Goal: Information Seeking & Learning: Understand process/instructions

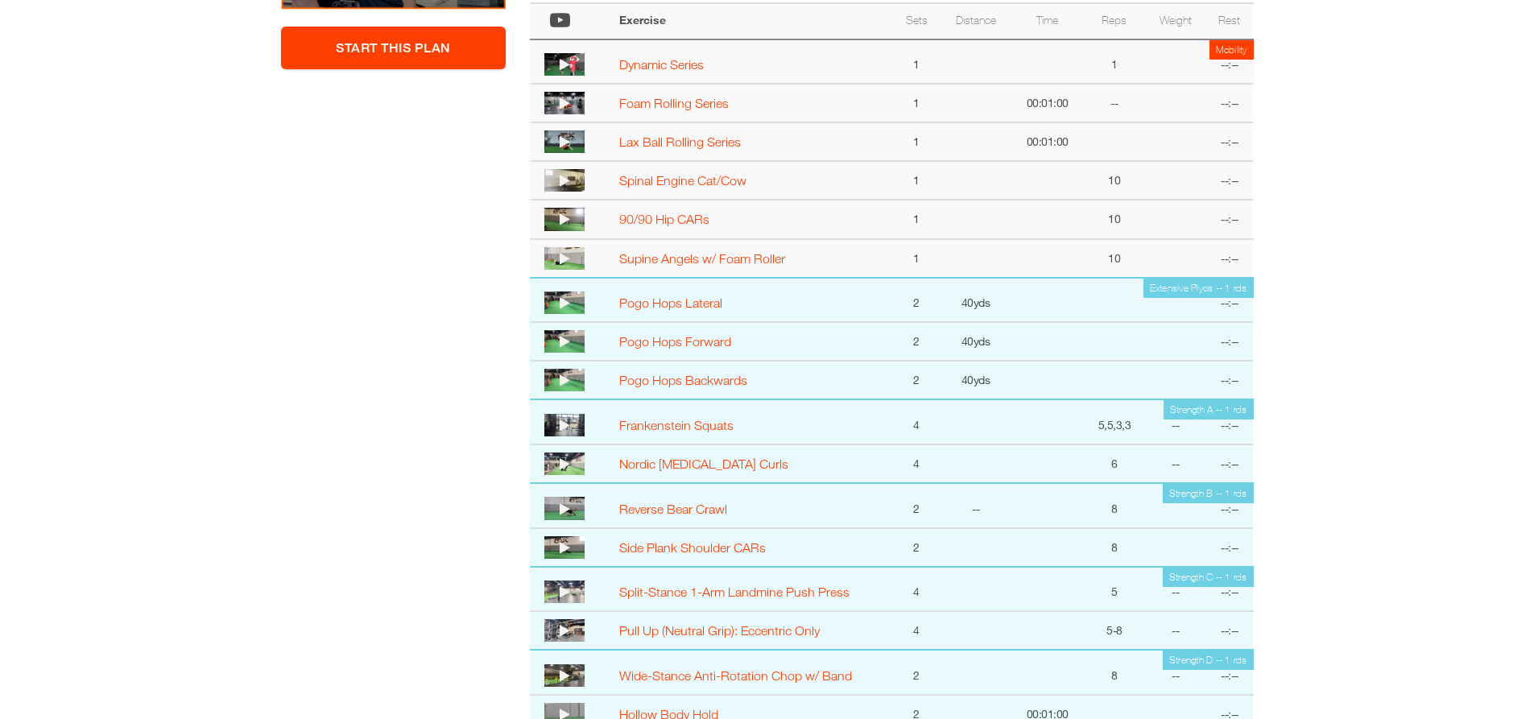
scroll to position [483, 0]
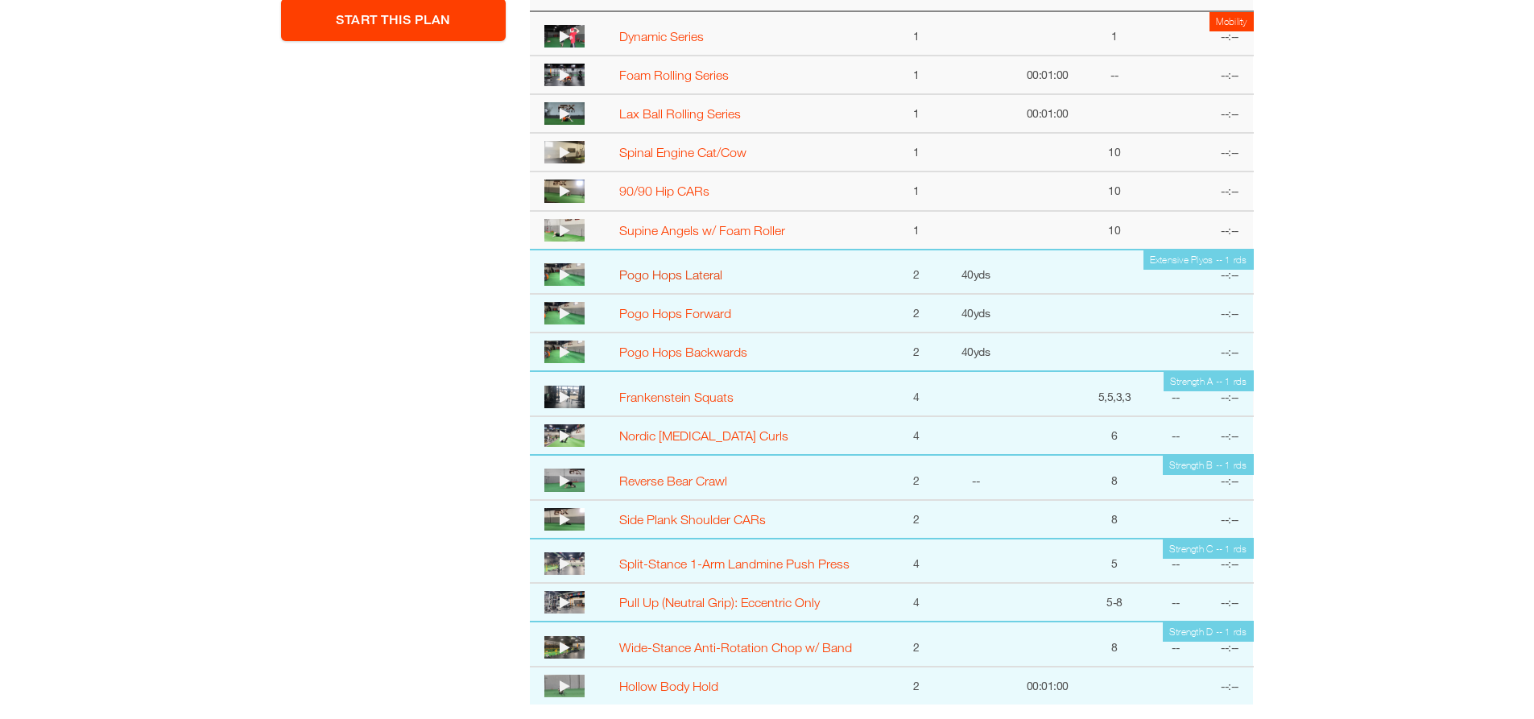
click at [667, 279] on link "Pogo Hops Lateral" at bounding box center [670, 274] width 103 height 14
select select "**********"
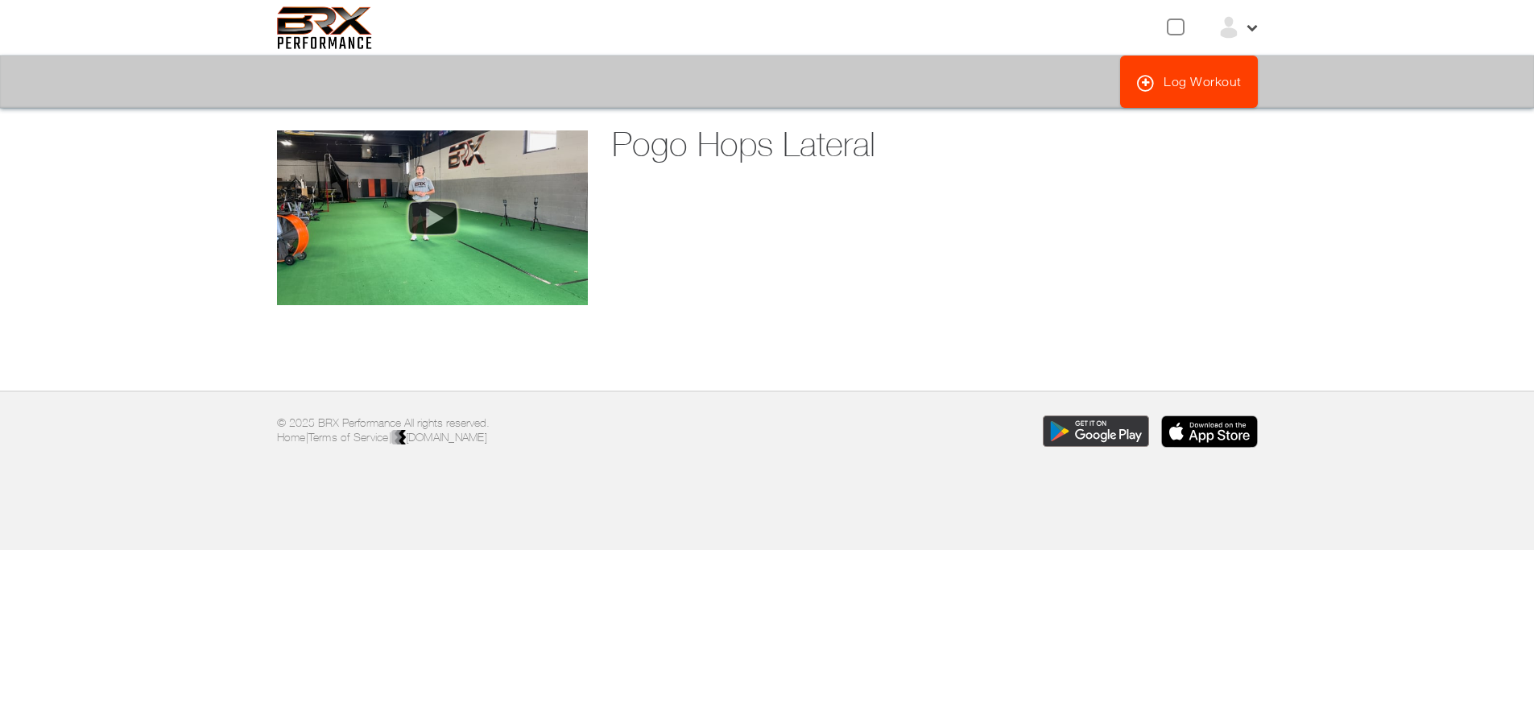
click at [437, 225] on img at bounding box center [432, 218] width 64 height 48
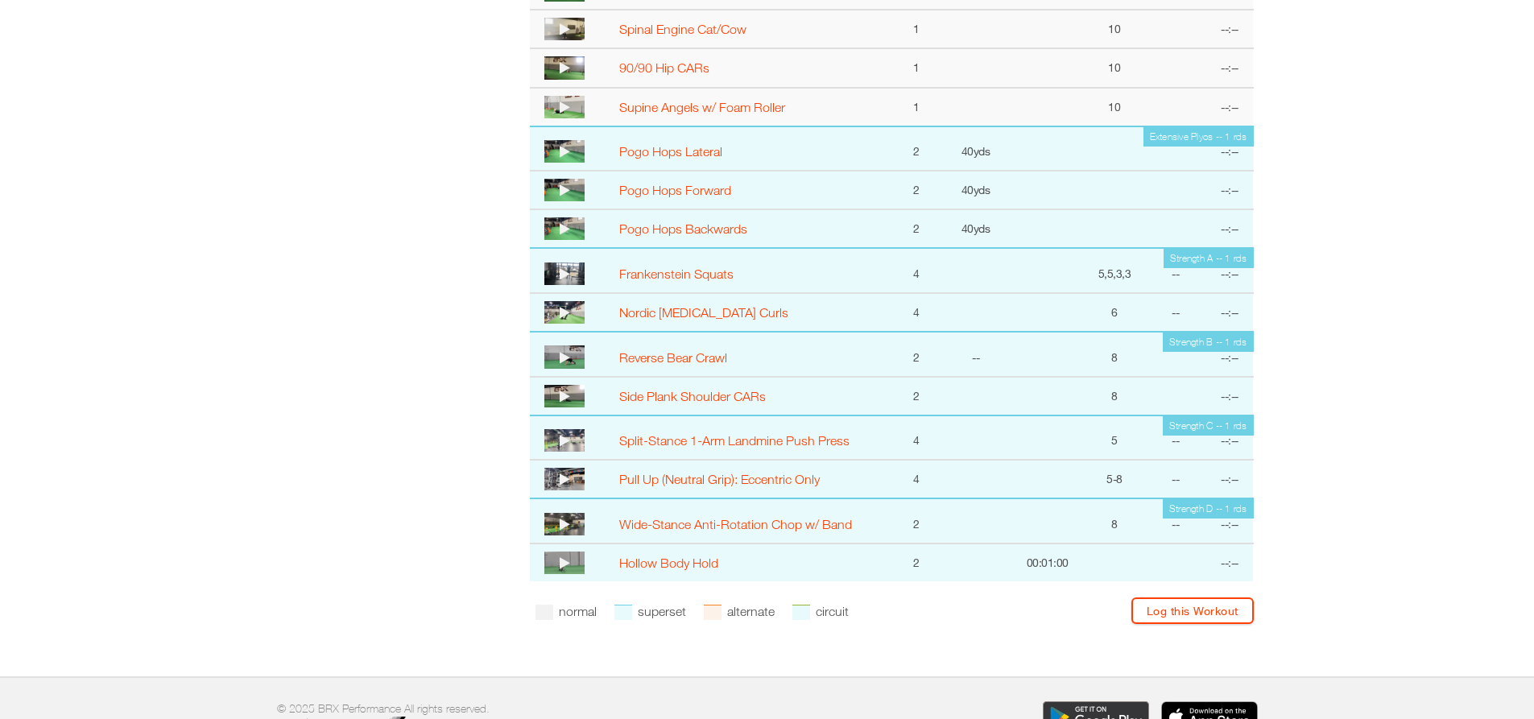
scroll to position [644, 0]
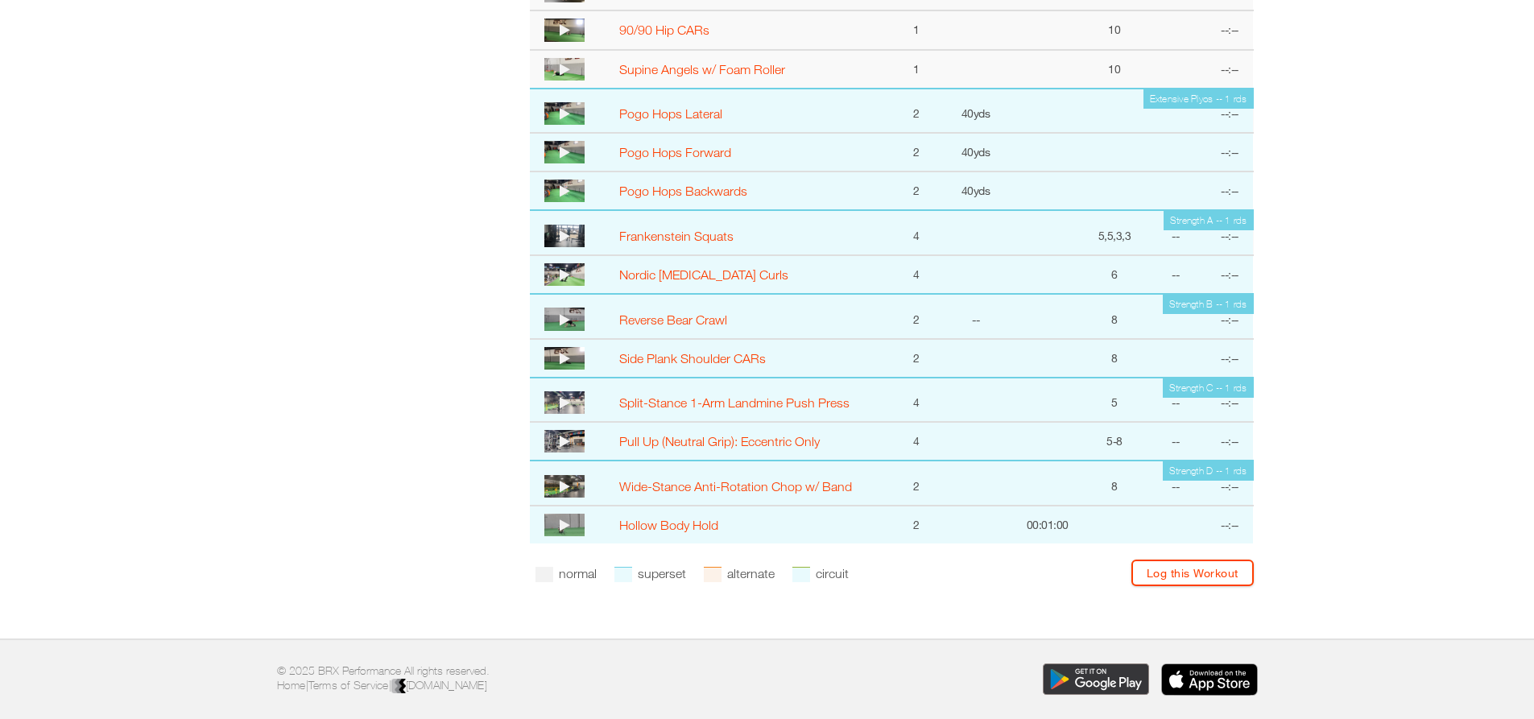
click at [560, 236] on icon at bounding box center [565, 236] width 10 height 13
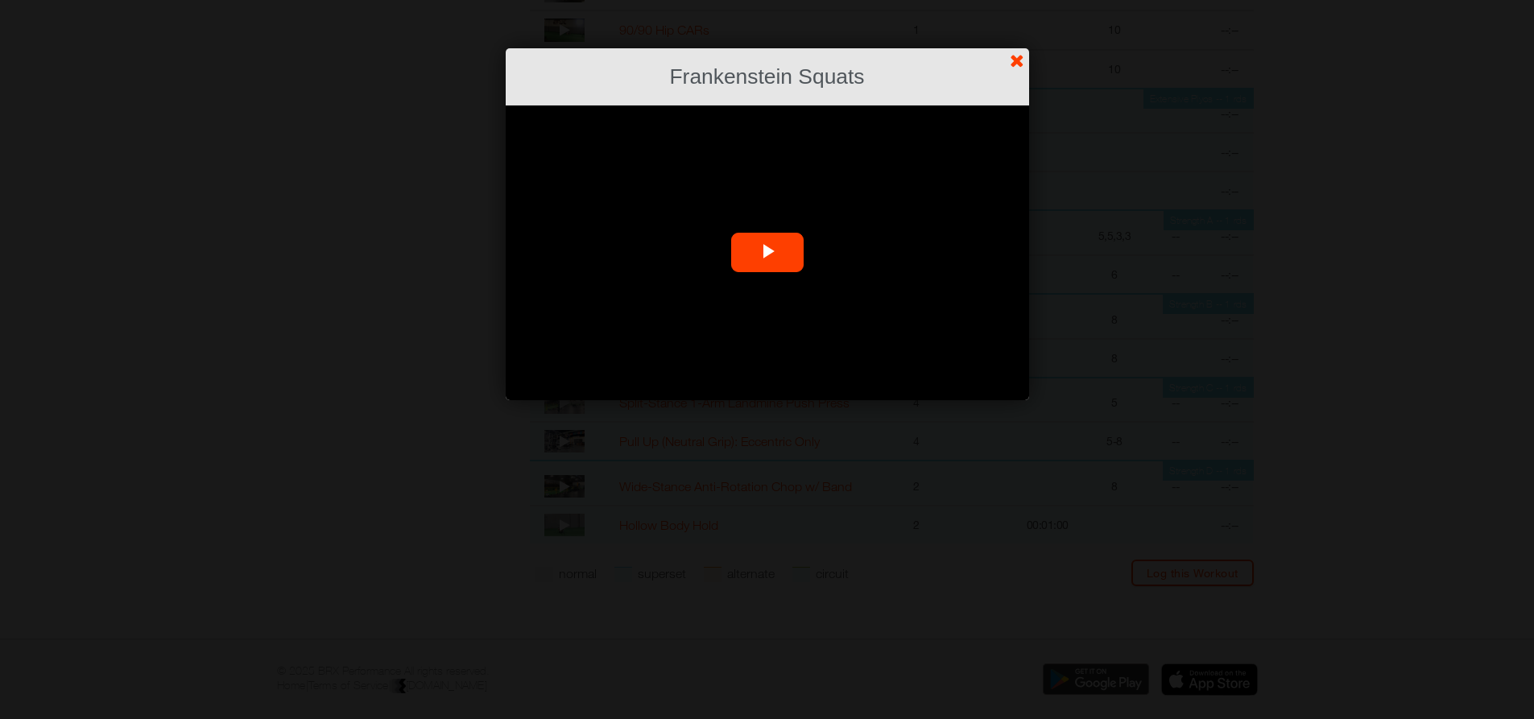
click at [768, 253] on span "Video Player" at bounding box center [768, 253] width 0 height 0
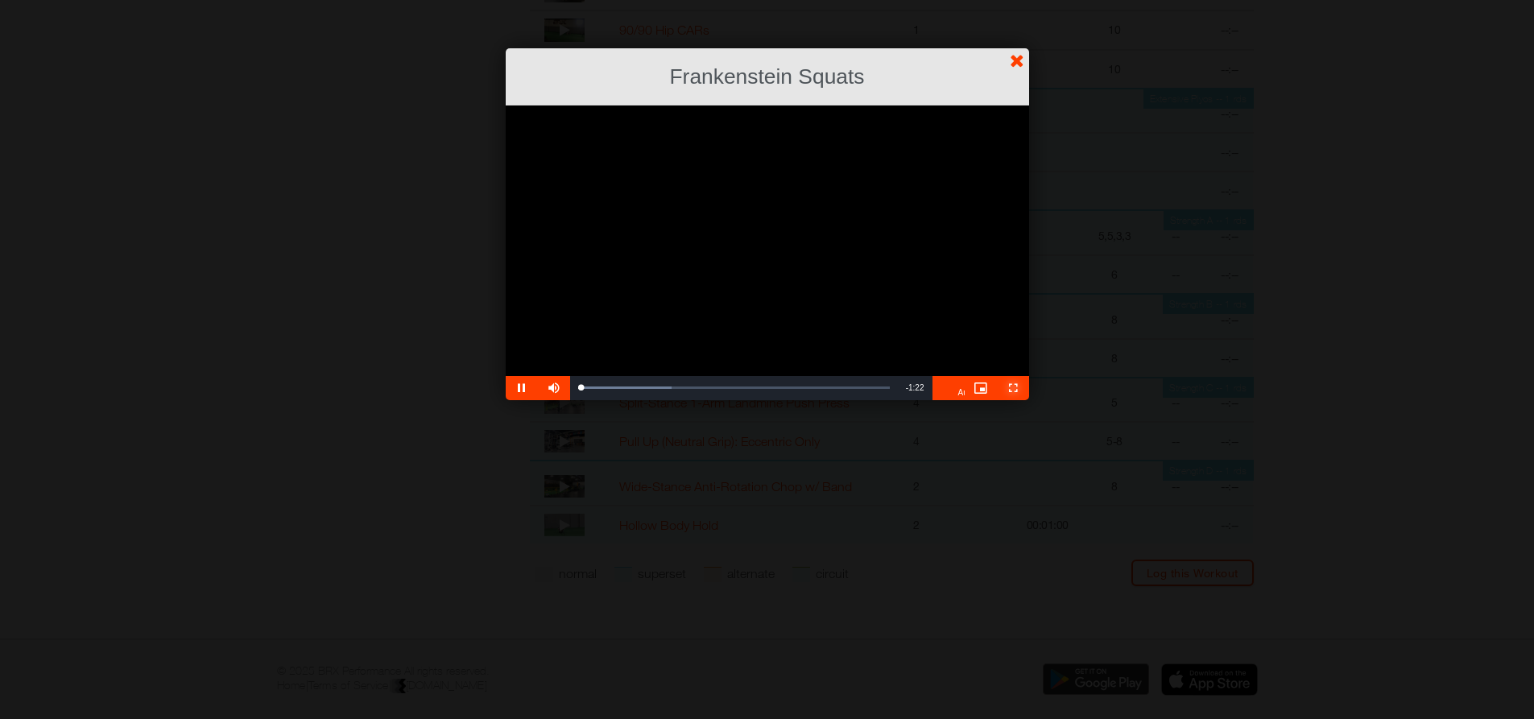
click at [999, 388] on span "Video Player" at bounding box center [1013, 388] width 32 height 0
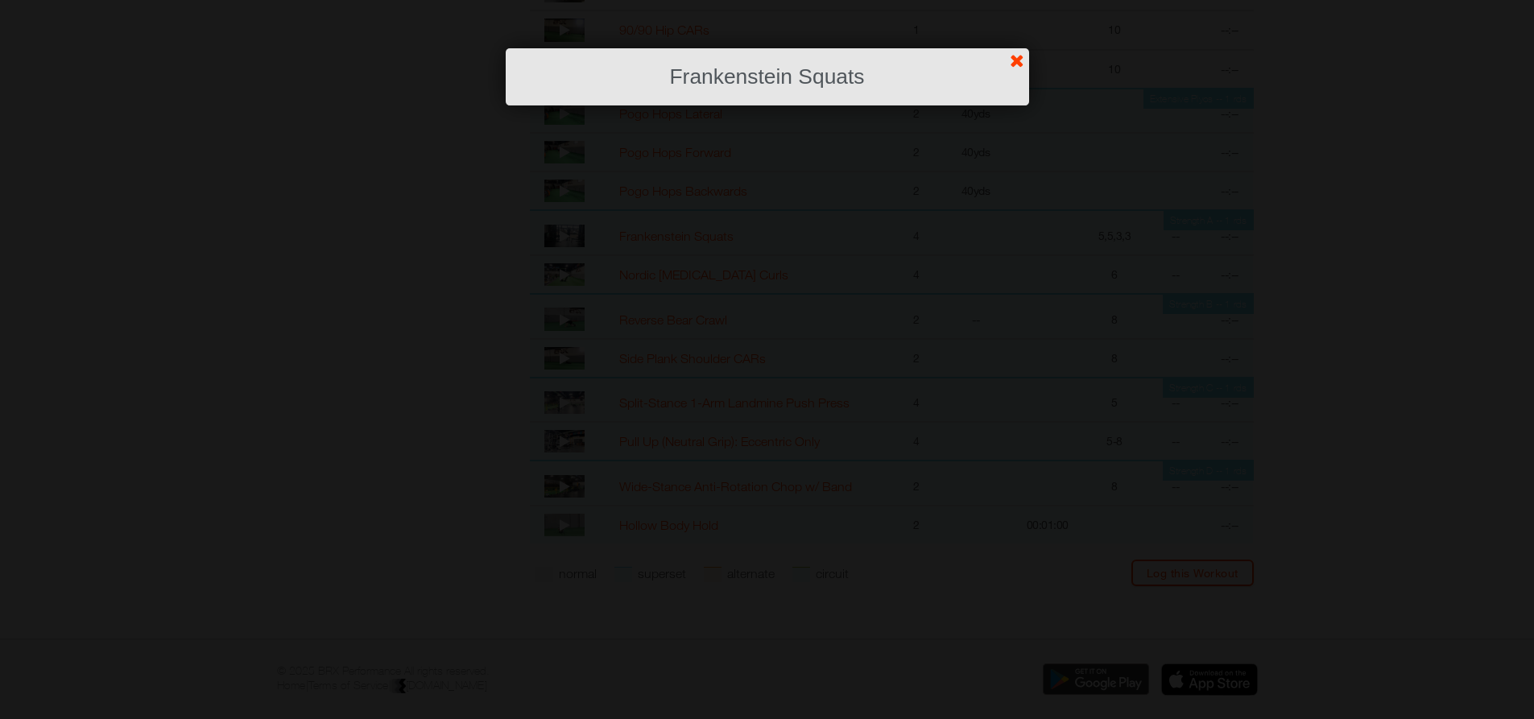
scroll to position [573, 0]
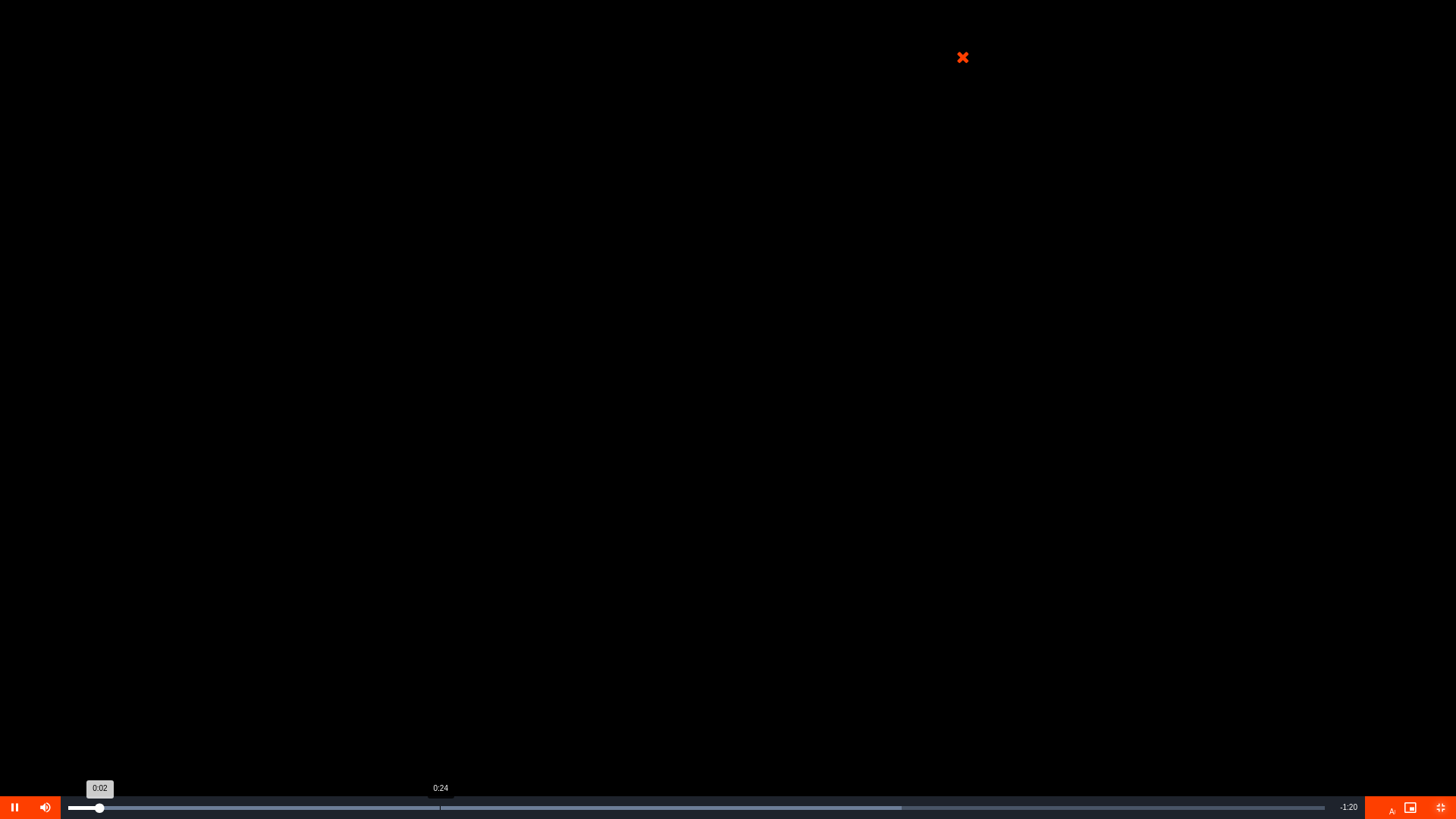
click at [441, 676] on div "Loaded : 66.30% 0:24 0:02" at bounding box center [696, 808] width 1272 height 23
click at [15, 676] on span "Video Player" at bounding box center [15, 808] width 30 height 0
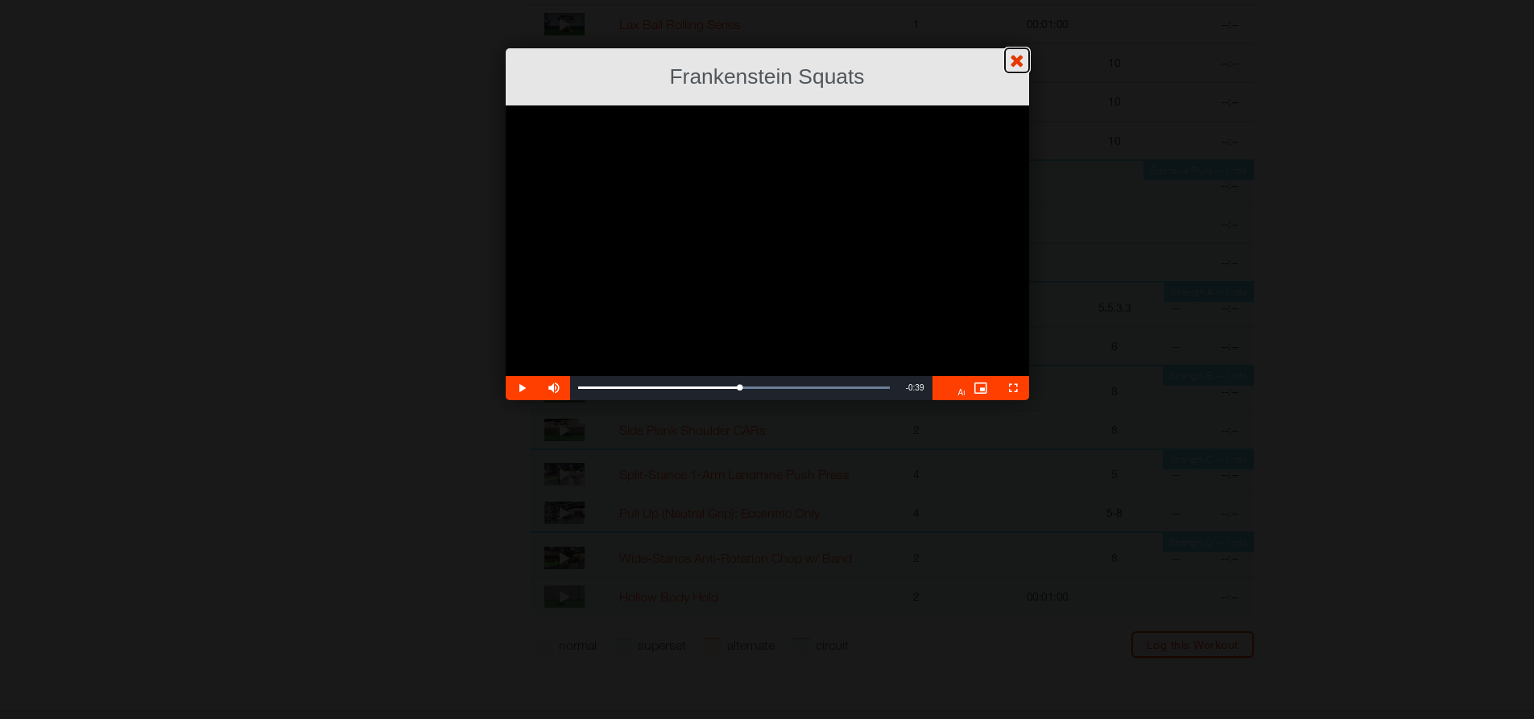
click at [1009, 0] on link "?" at bounding box center [767, -1] width 1536 height 1
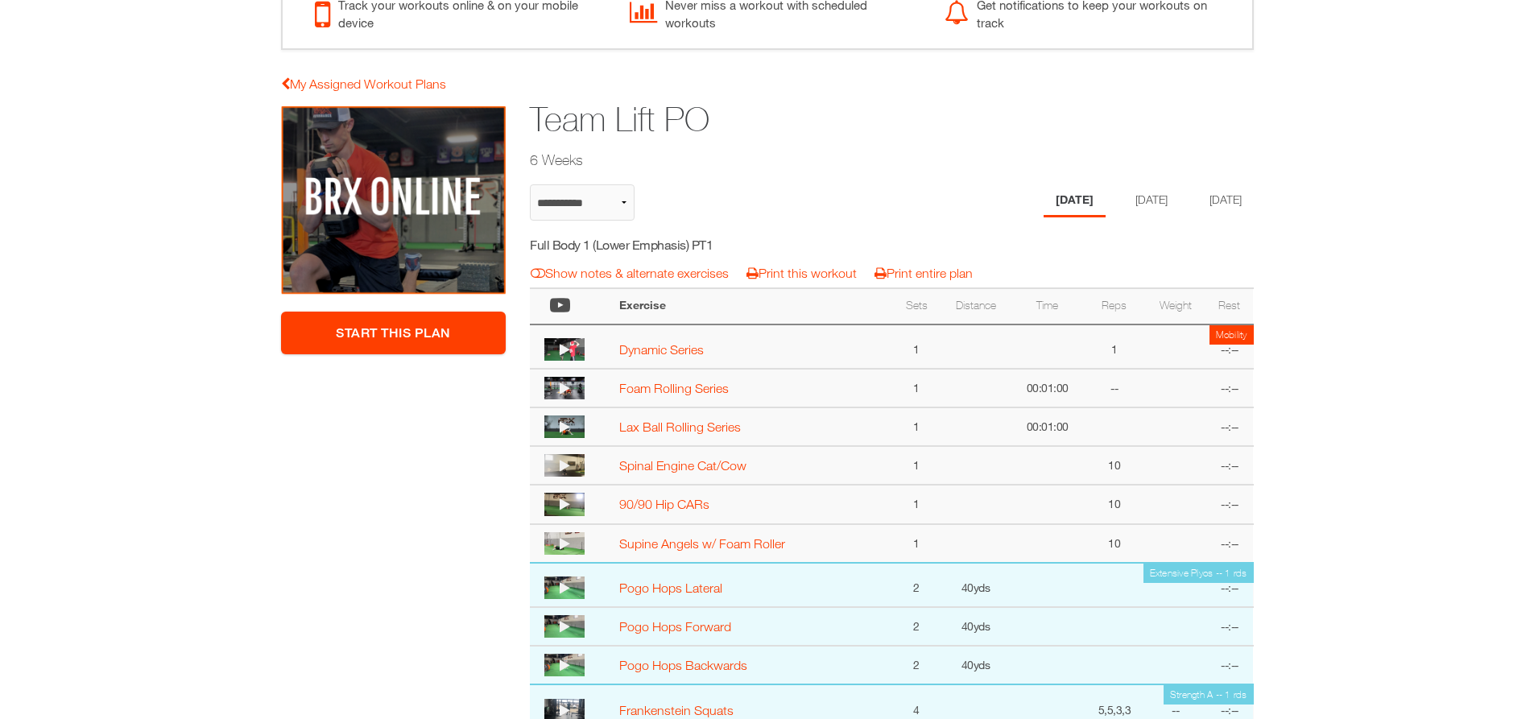
scroll to position [89, 0]
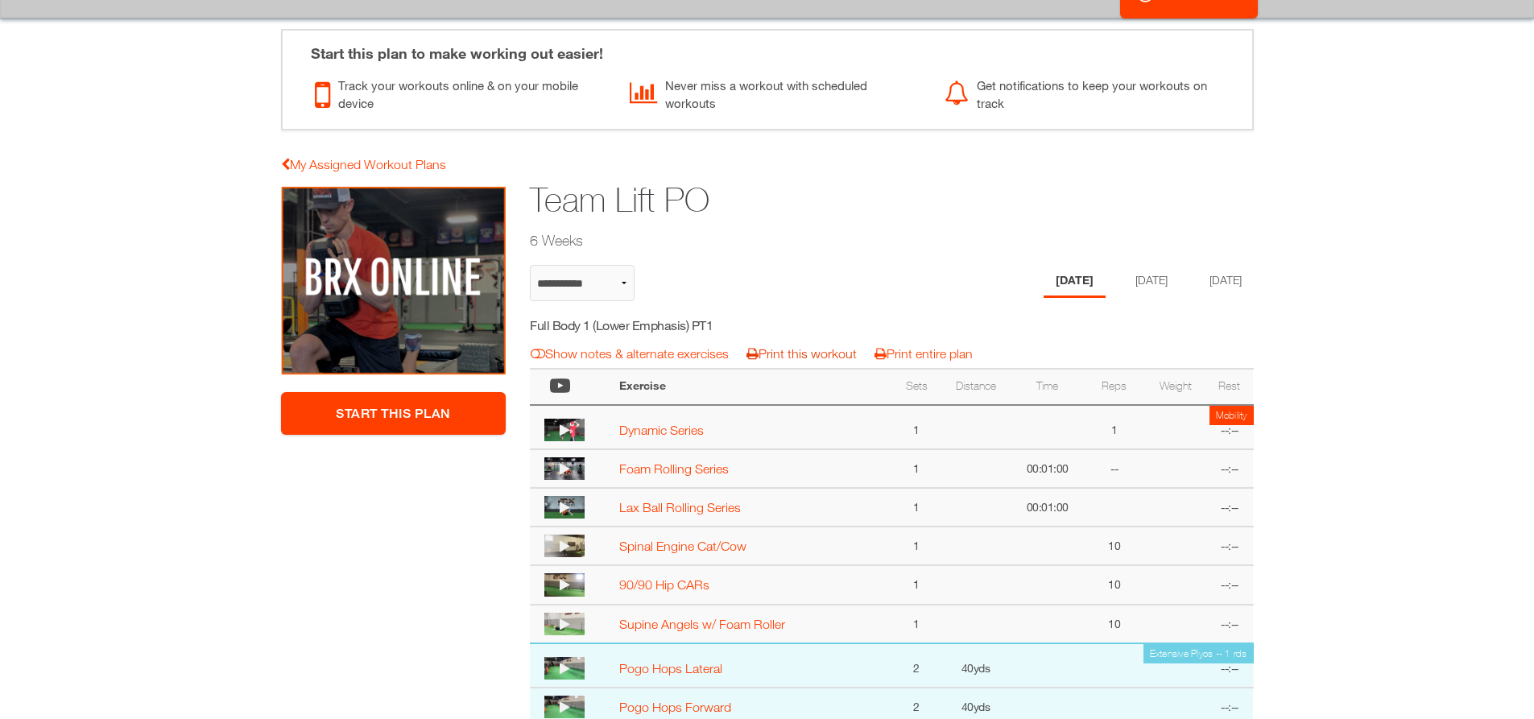
click at [792, 353] on link "Print this workout" at bounding box center [802, 353] width 110 height 14
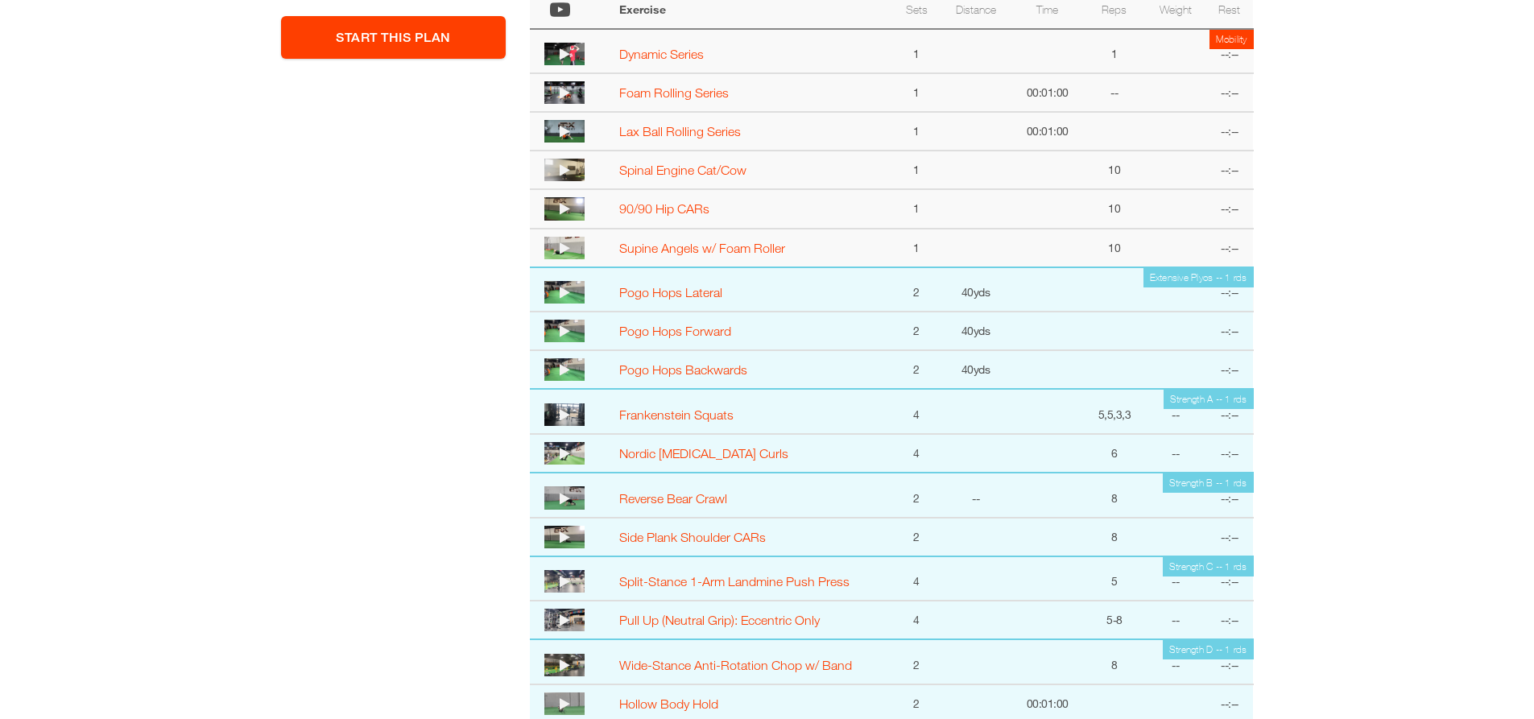
scroll to position [573, 0]
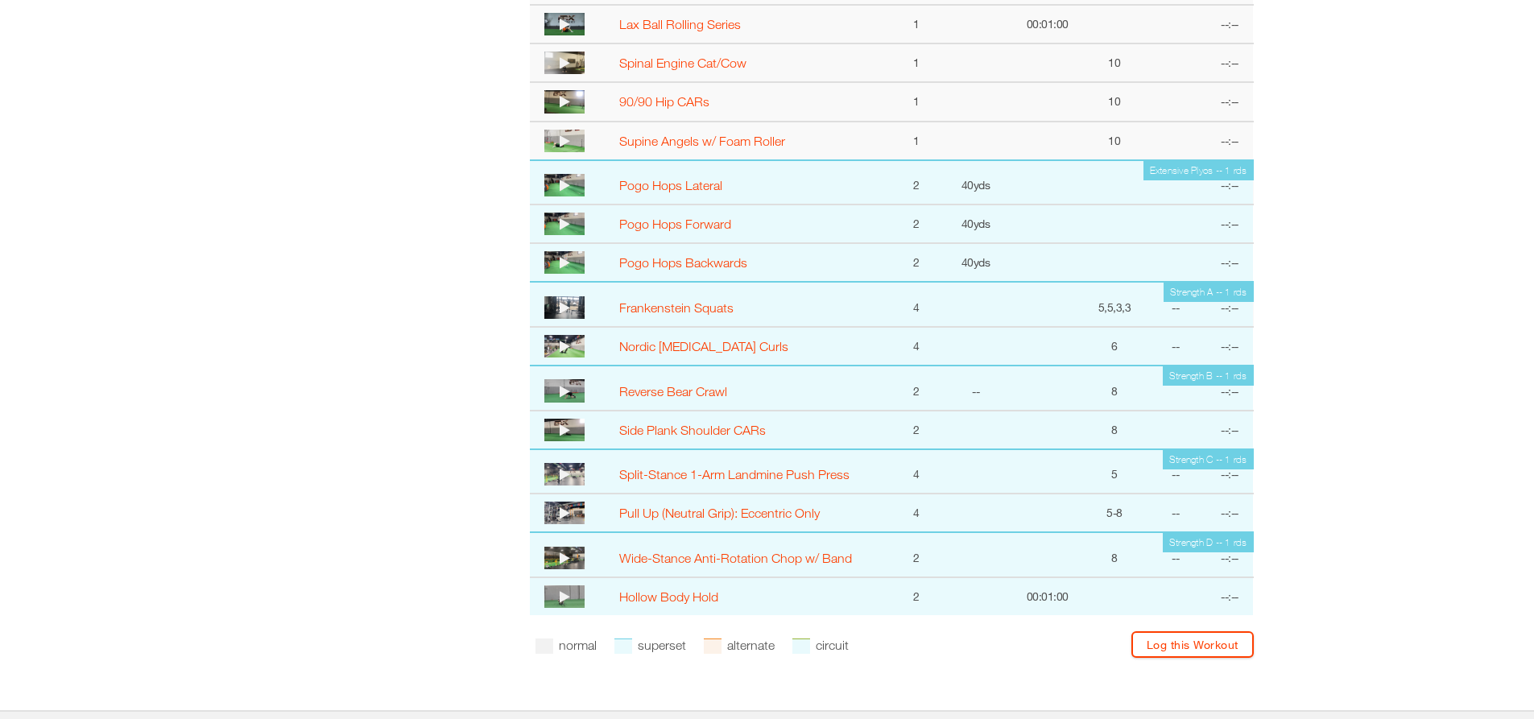
click at [577, 346] on img at bounding box center [564, 346] width 40 height 23
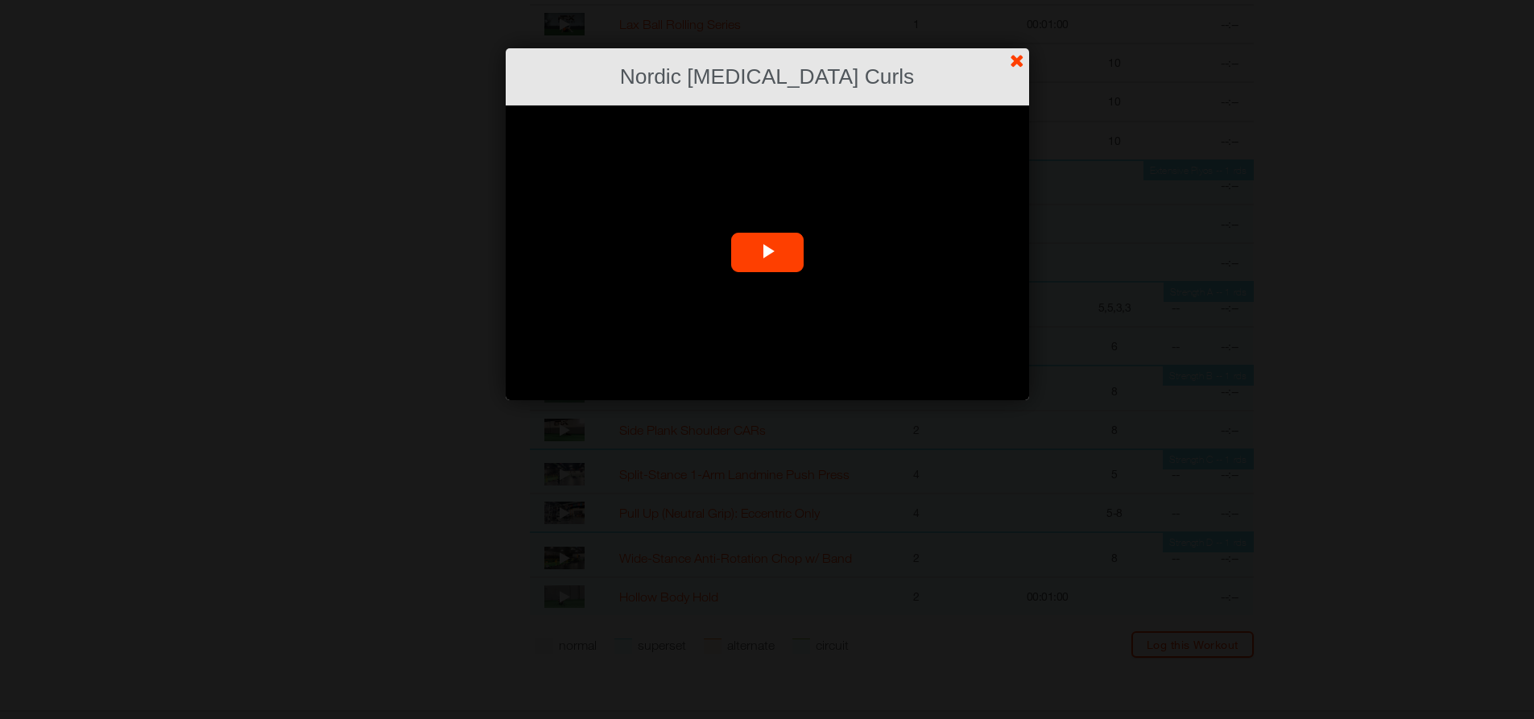
click at [768, 253] on span "Video Player" at bounding box center [768, 253] width 0 height 0
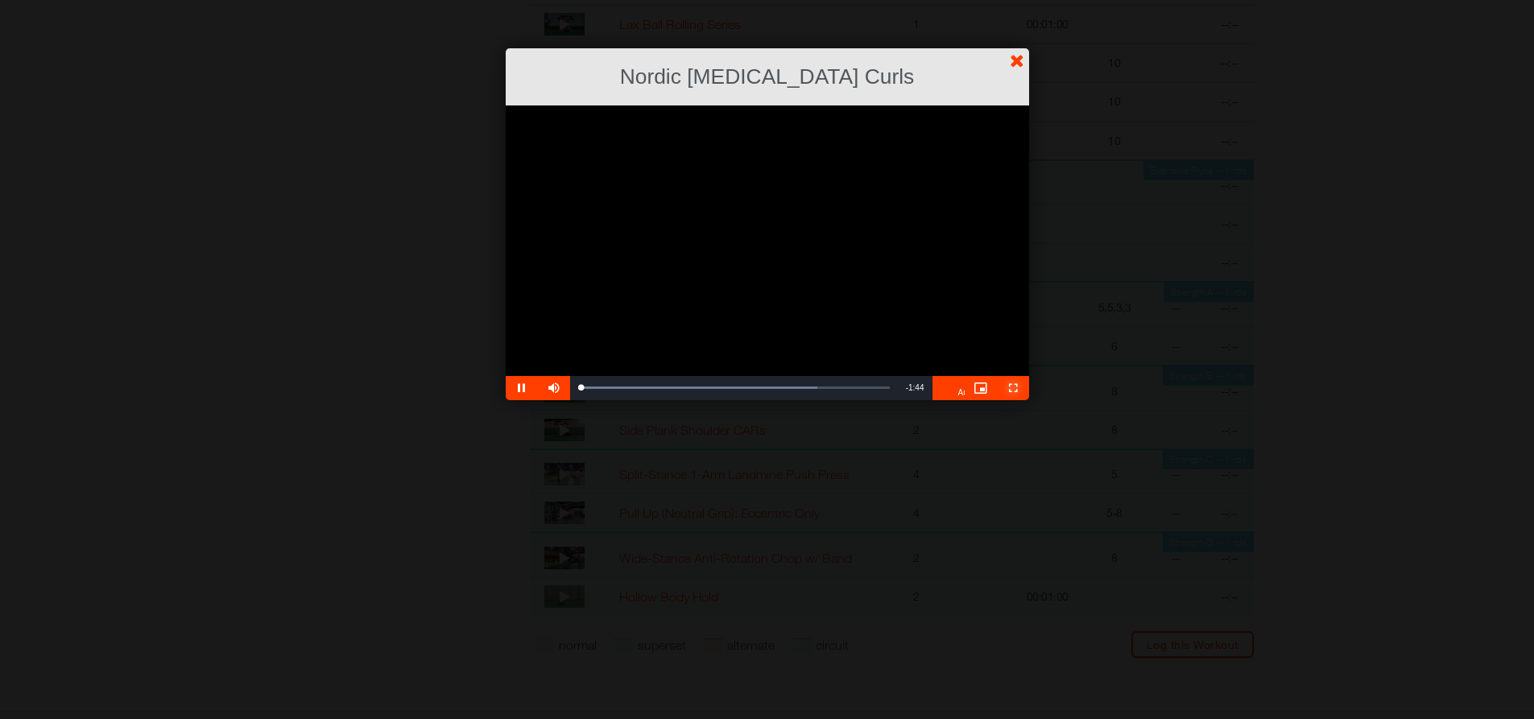
click at [999, 388] on span "Video Player" at bounding box center [1013, 388] width 32 height 0
click at [152, 0] on link "?" at bounding box center [767, -1] width 1536 height 1
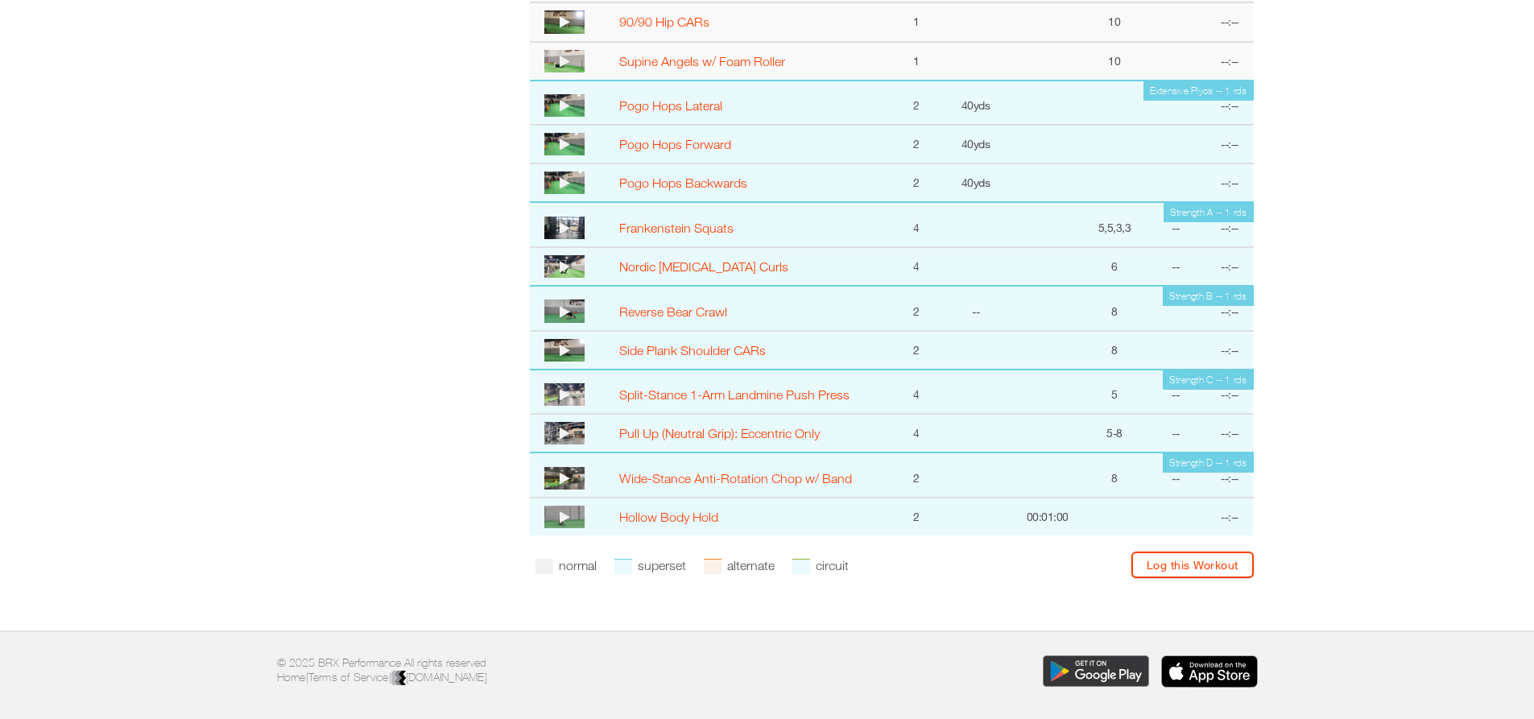
scroll to position [653, 0]
click at [727, 479] on link "Wide-Stance Anti-Rotation Chop w/ Band" at bounding box center [735, 477] width 233 height 14
select select "**********"
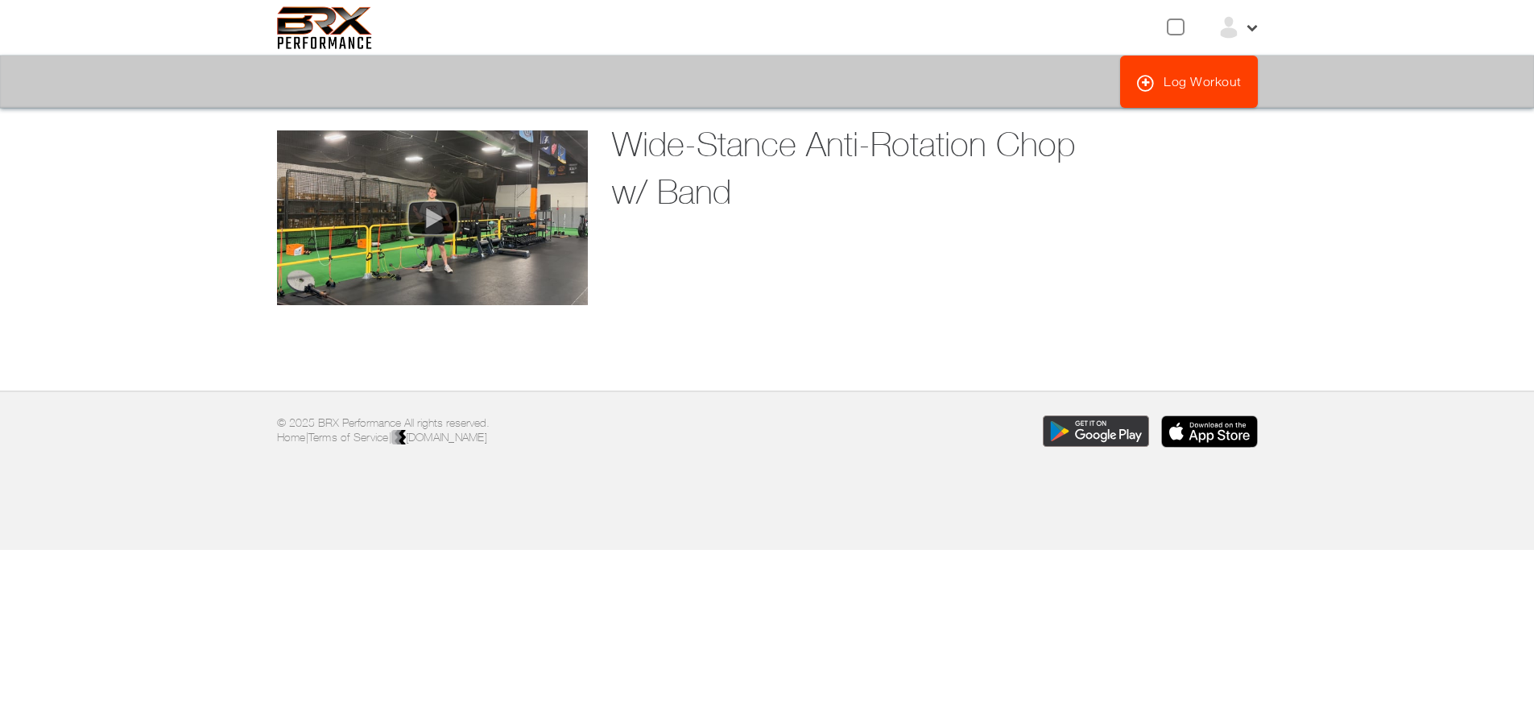
click at [445, 205] on img at bounding box center [432, 218] width 64 height 48
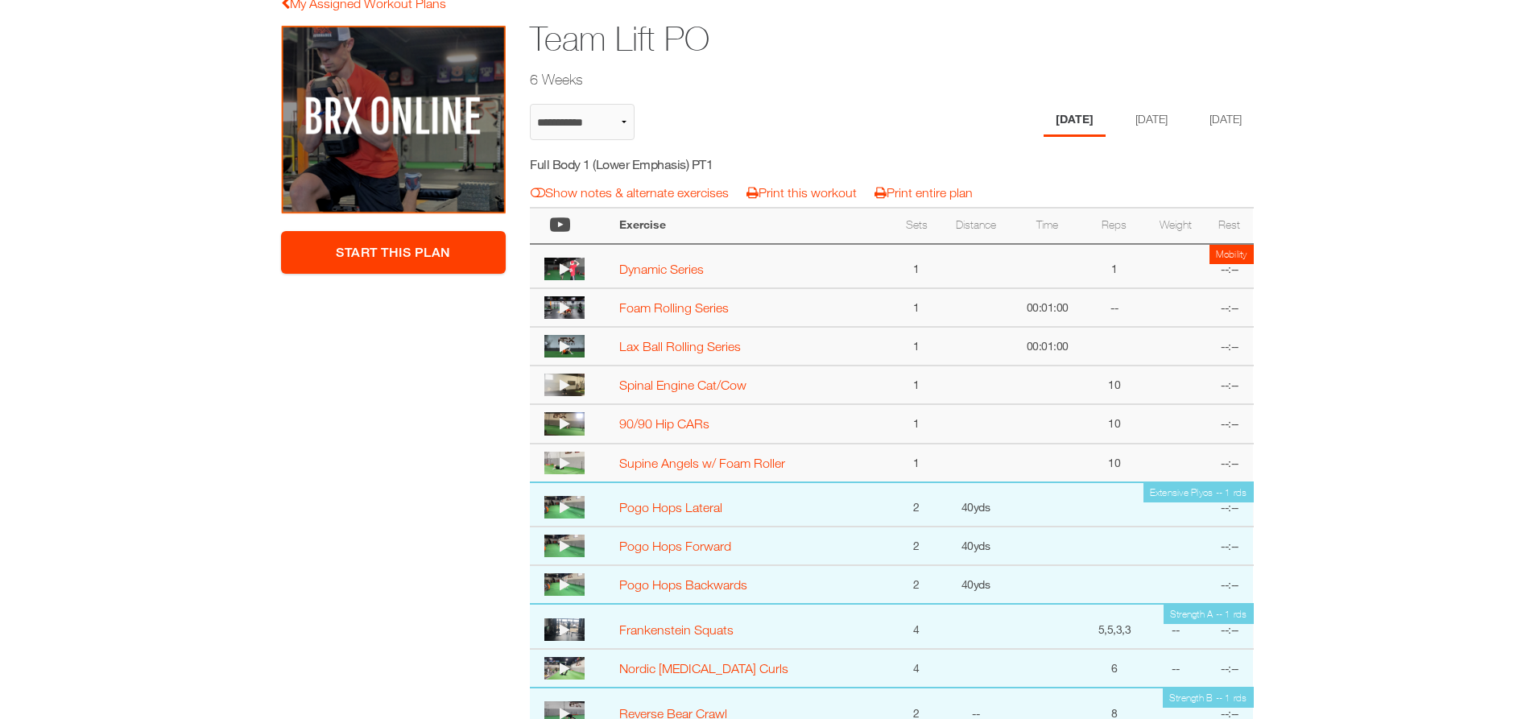
scroll to position [9, 0]
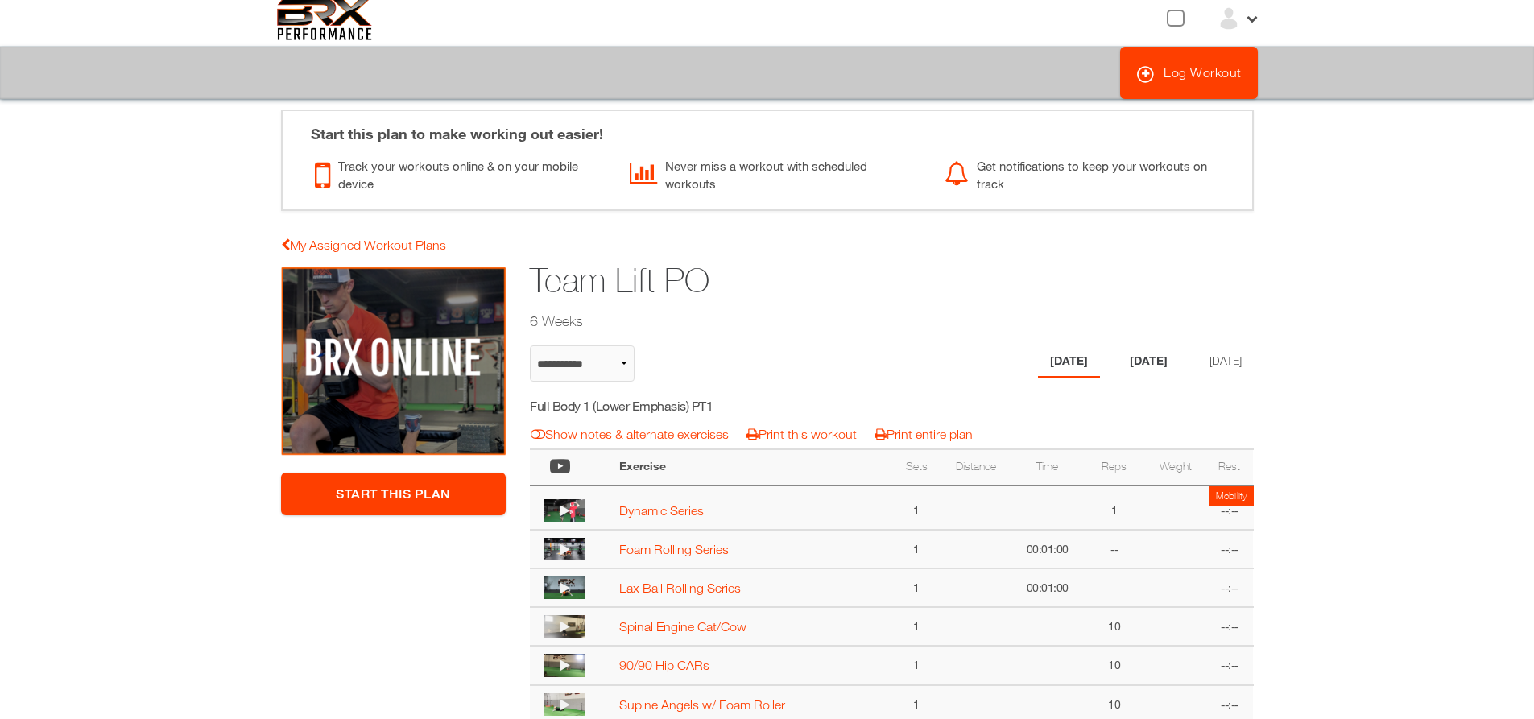
click at [1154, 367] on li "[DATE]" at bounding box center [1149, 362] width 62 height 33
click at [1231, 370] on li "[DATE]" at bounding box center [1223, 362] width 62 height 33
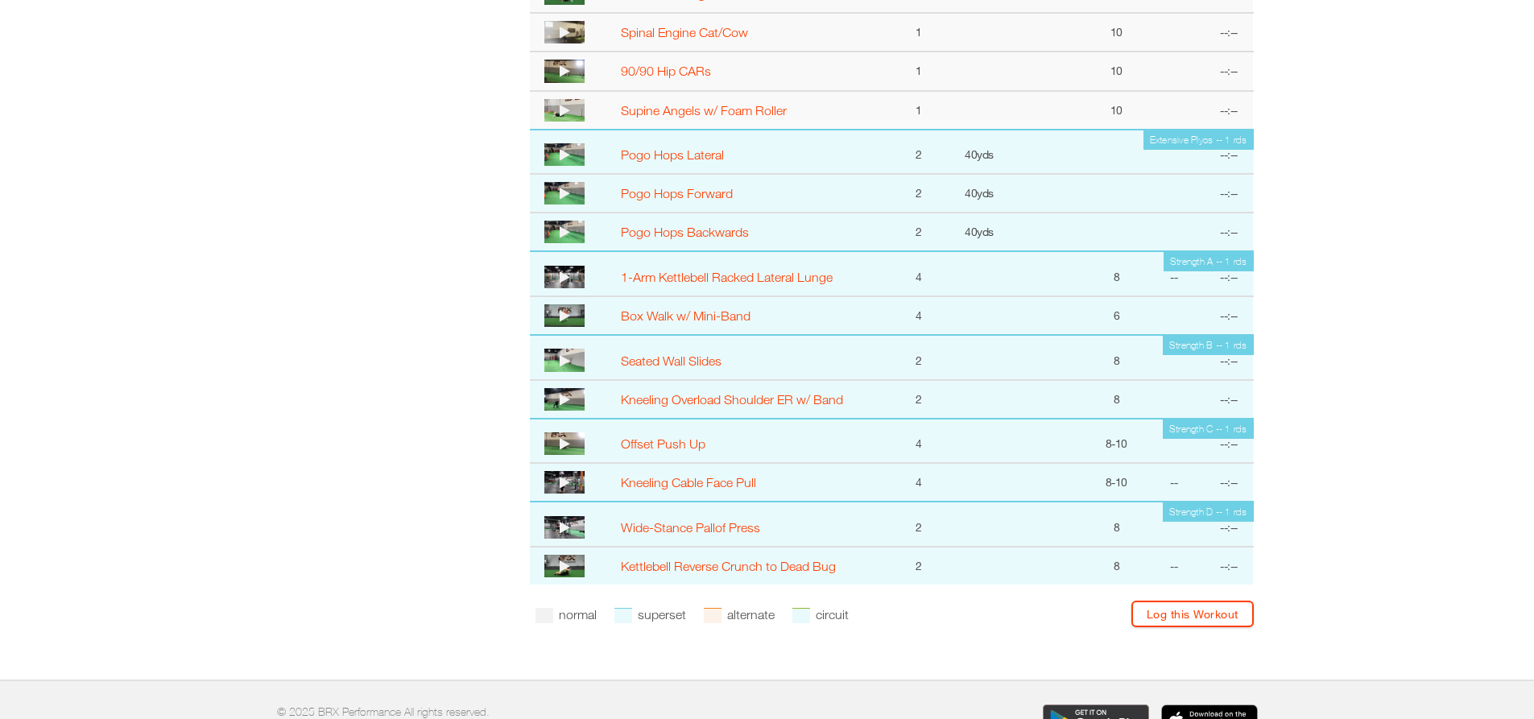
scroll to position [653, 0]
